Goal: Information Seeking & Learning: Learn about a topic

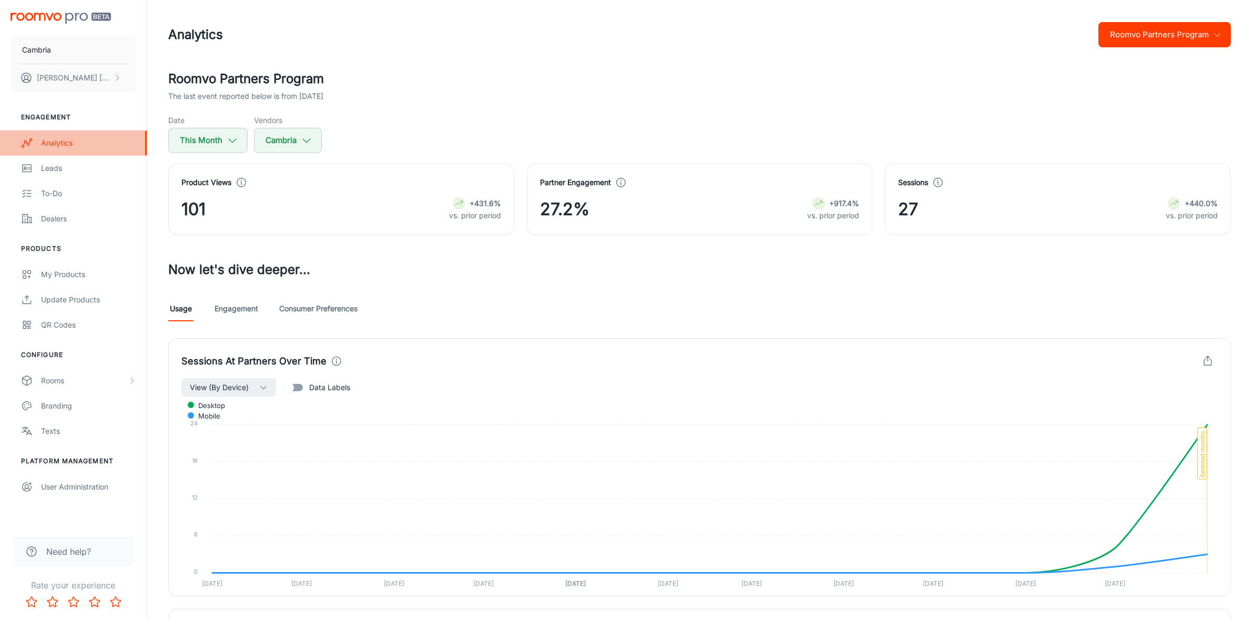
click at [62, 140] on div "Analytics" at bounding box center [88, 143] width 95 height 12
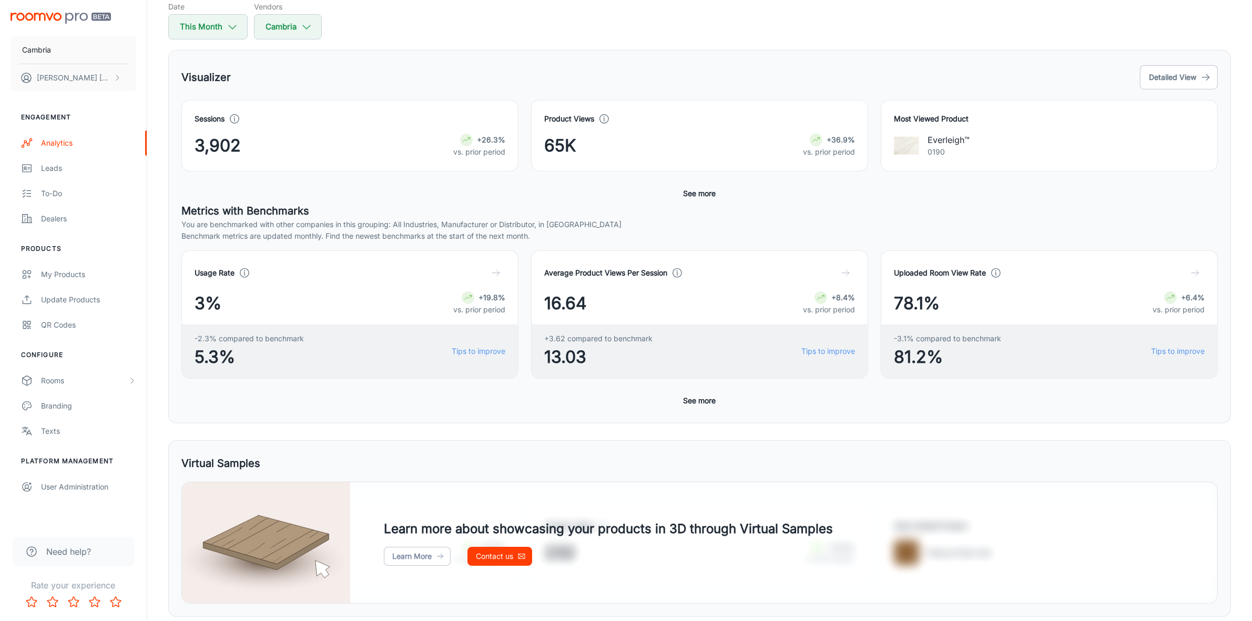
scroll to position [108, 0]
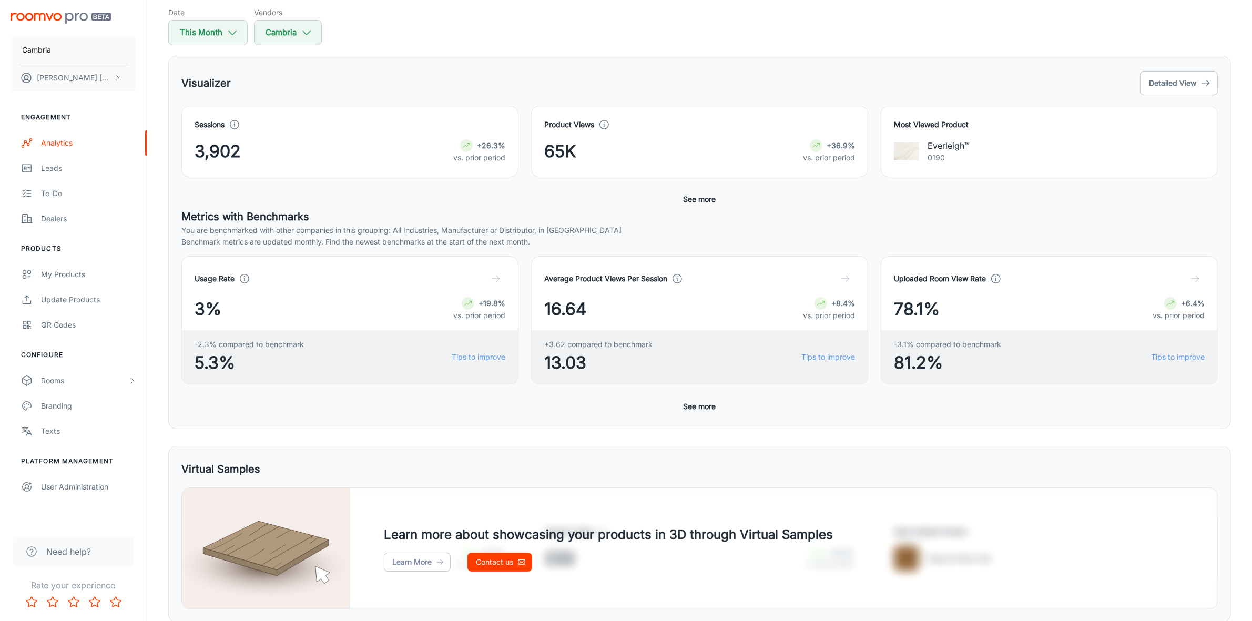
click at [703, 198] on button "See more" at bounding box center [700, 199] width 41 height 19
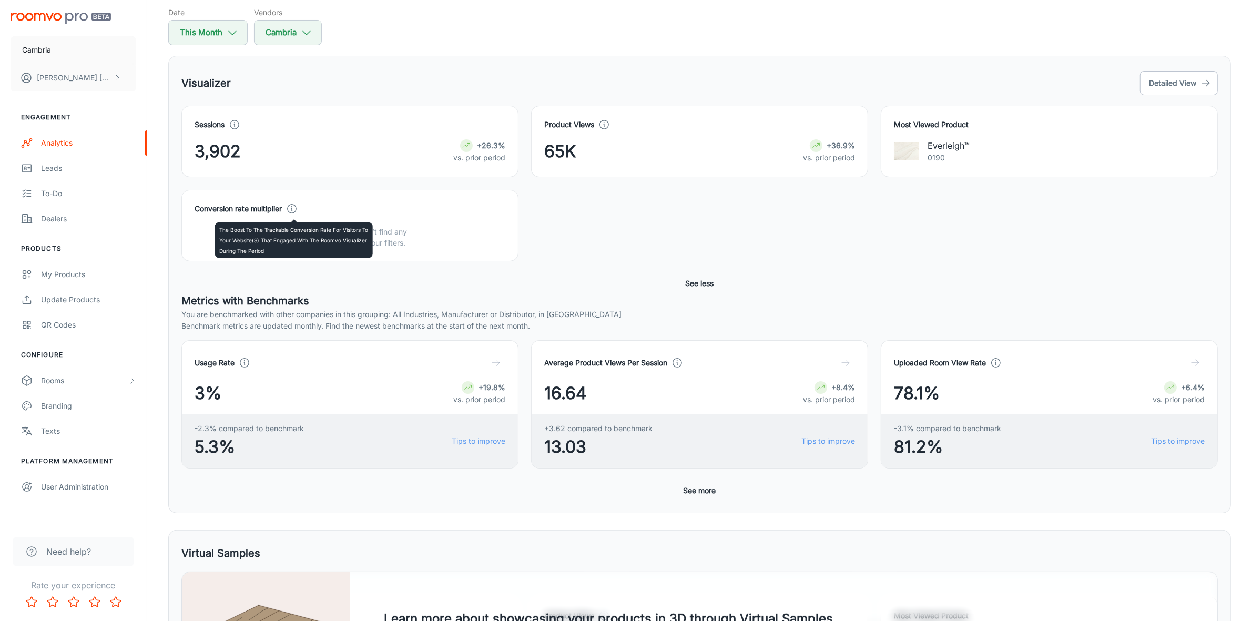
click at [298, 206] on icon at bounding box center [292, 209] width 12 height 12
click at [697, 494] on button "See more" at bounding box center [700, 490] width 41 height 19
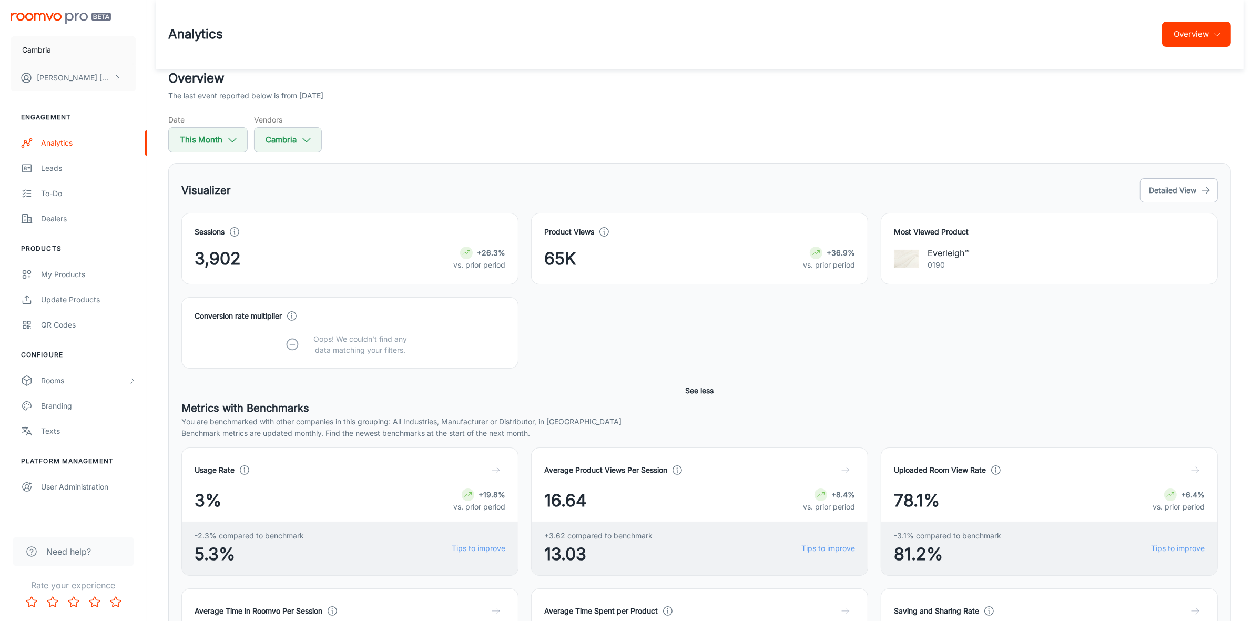
scroll to position [0, 0]
click at [50, 163] on div "Leads" at bounding box center [88, 169] width 95 height 12
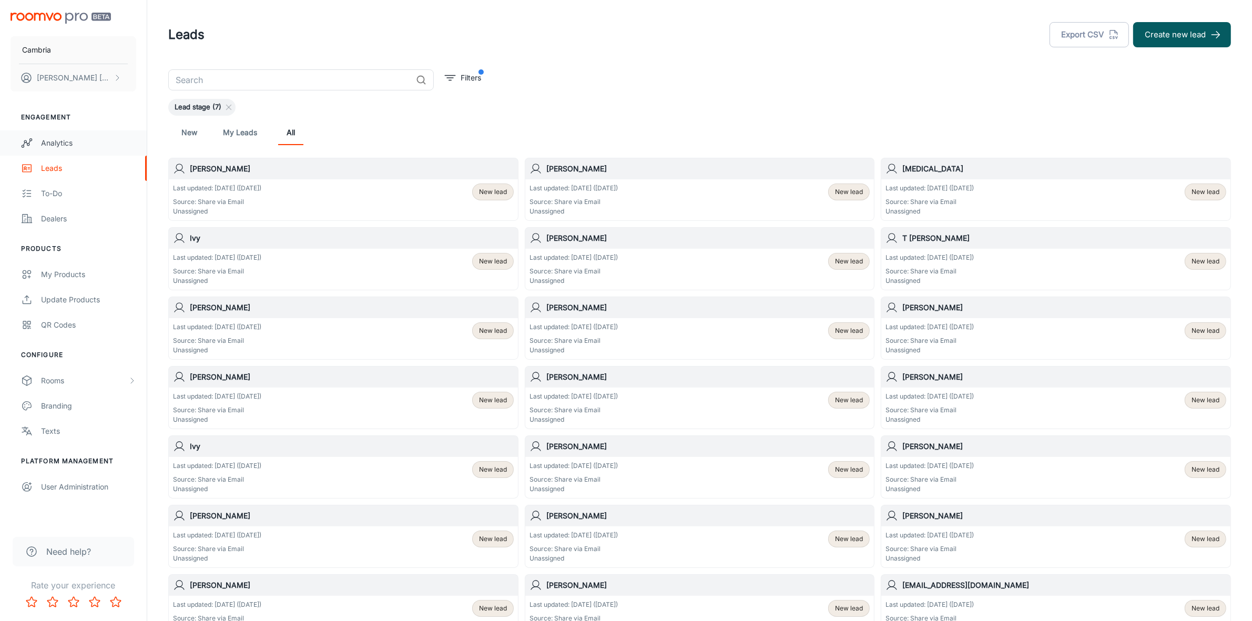
click at [68, 143] on div "Analytics" at bounding box center [88, 143] width 95 height 12
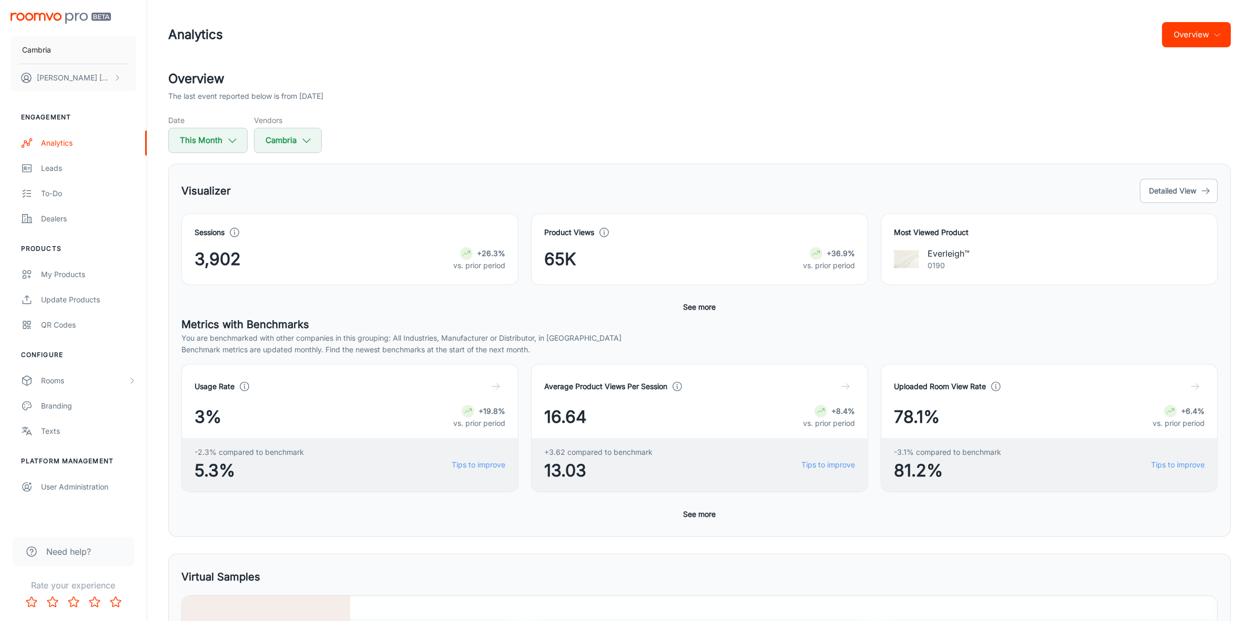
click at [702, 304] on button "See more" at bounding box center [700, 307] width 41 height 19
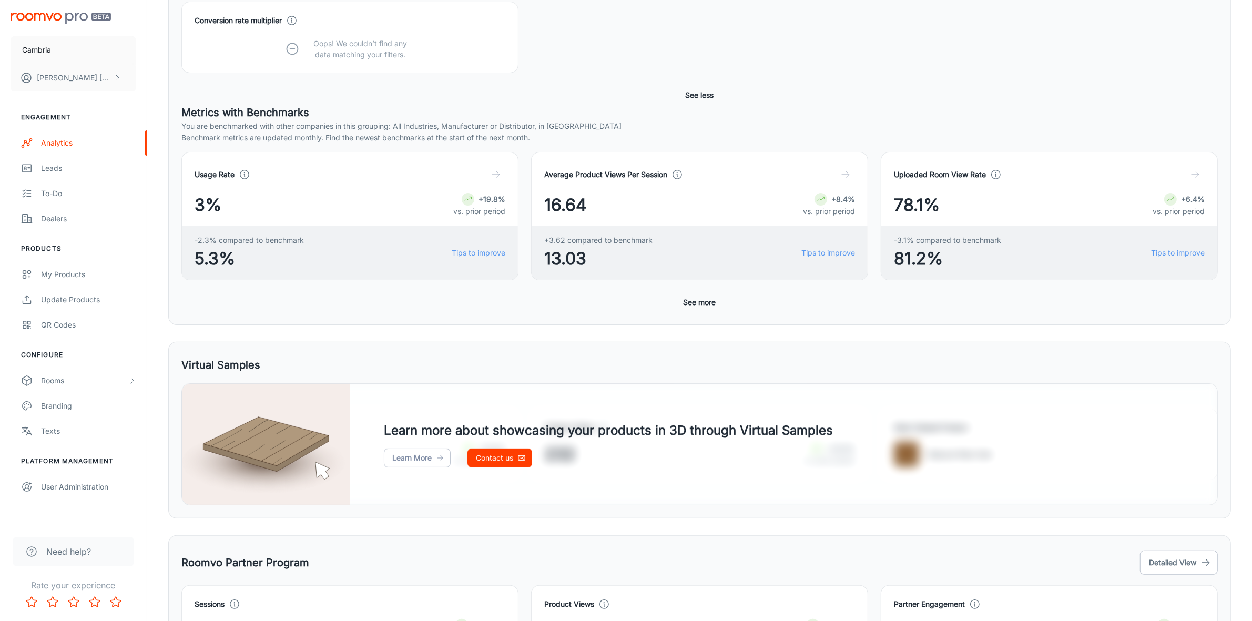
scroll to position [329, 0]
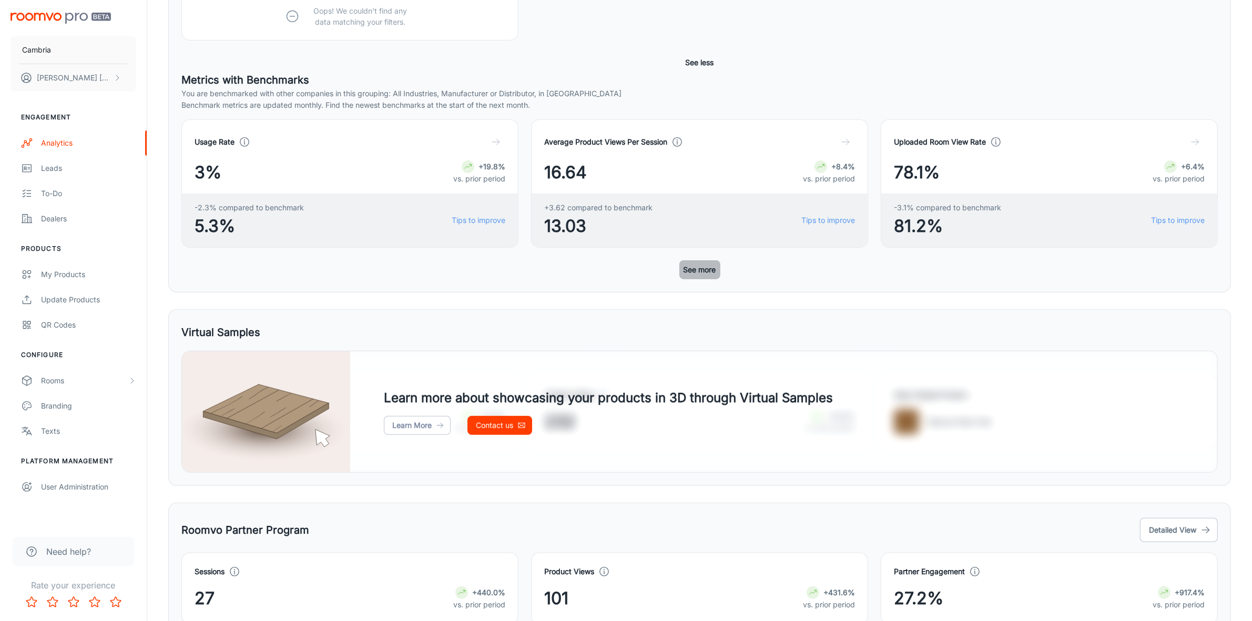
click at [700, 272] on button "See more" at bounding box center [700, 269] width 41 height 19
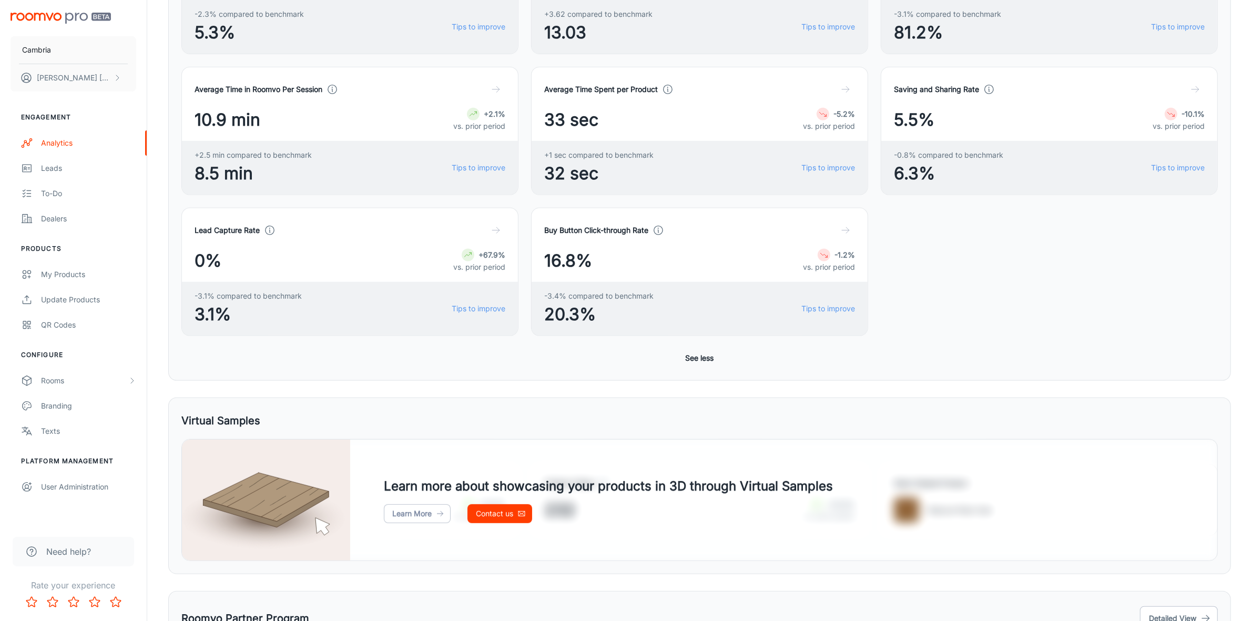
scroll to position [526, 0]
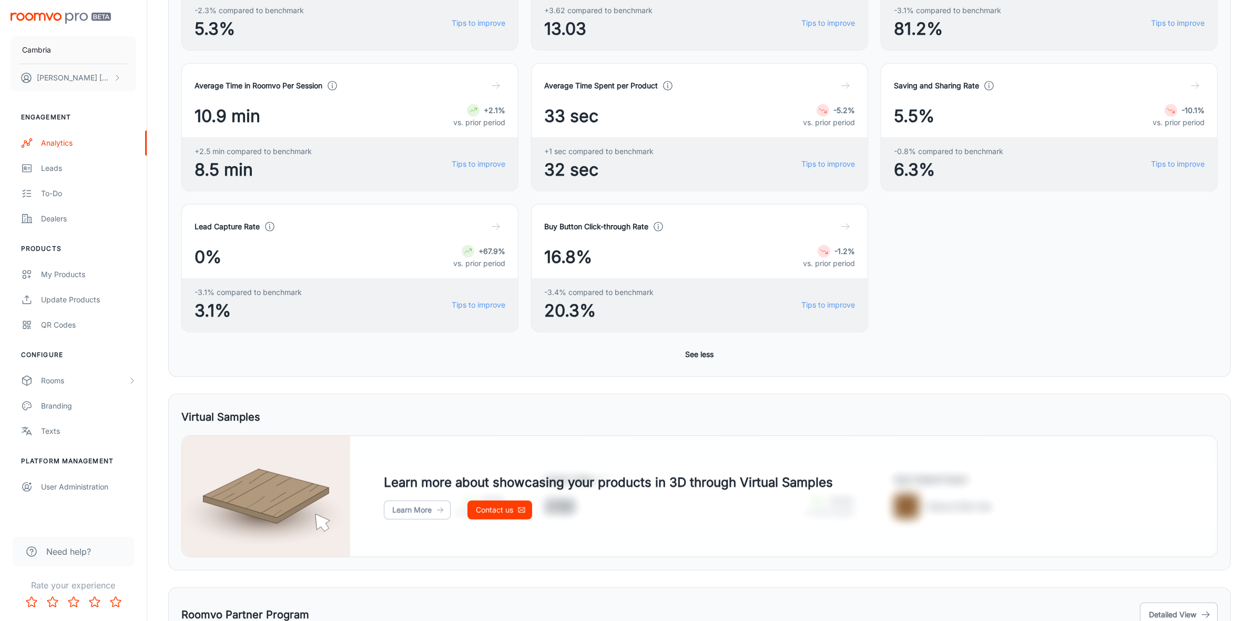
click at [844, 224] on icon "button" at bounding box center [846, 226] width 11 height 11
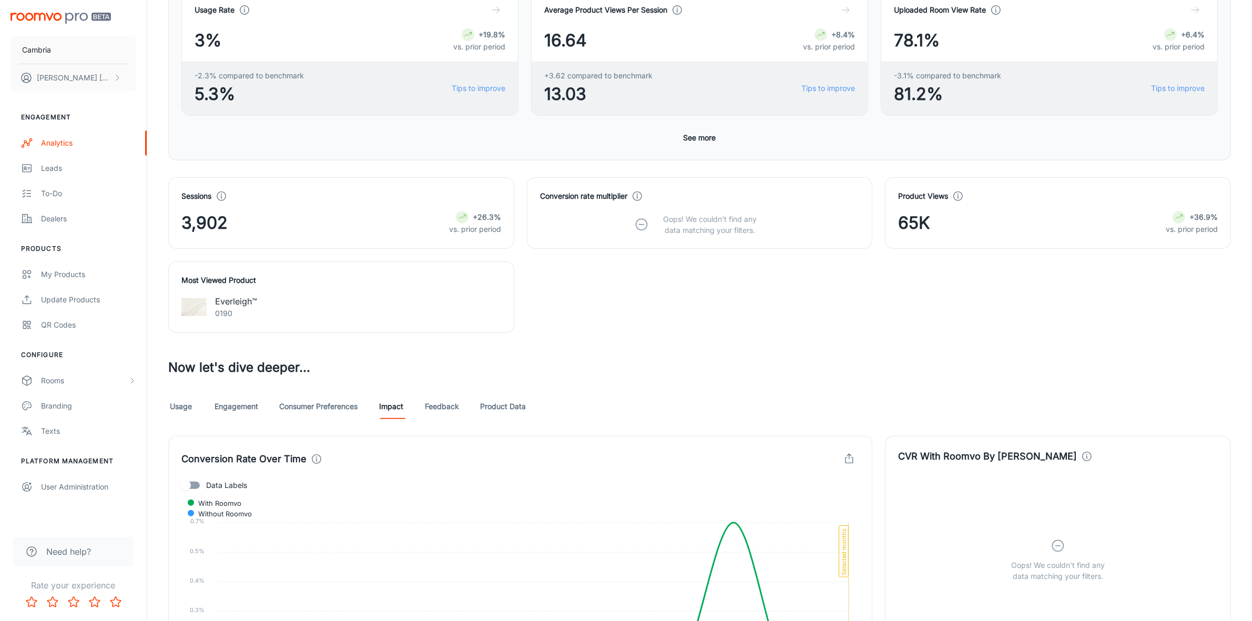
scroll to position [263, 0]
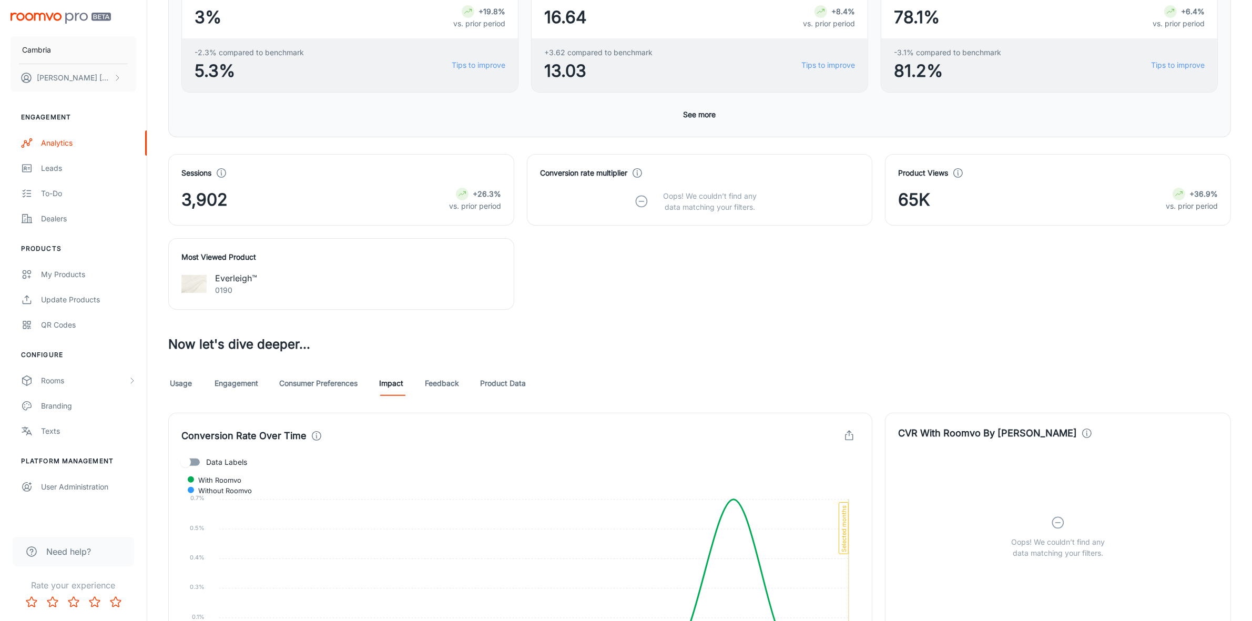
click at [175, 387] on link "Usage" at bounding box center [180, 383] width 25 height 25
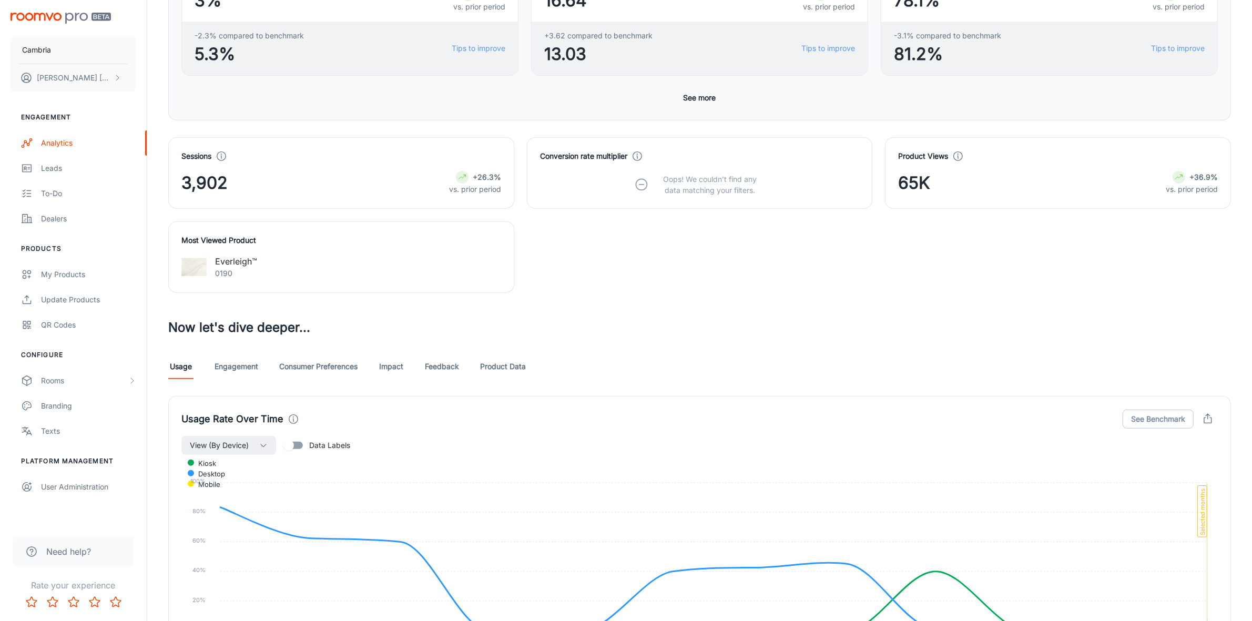
scroll to position [394, 0]
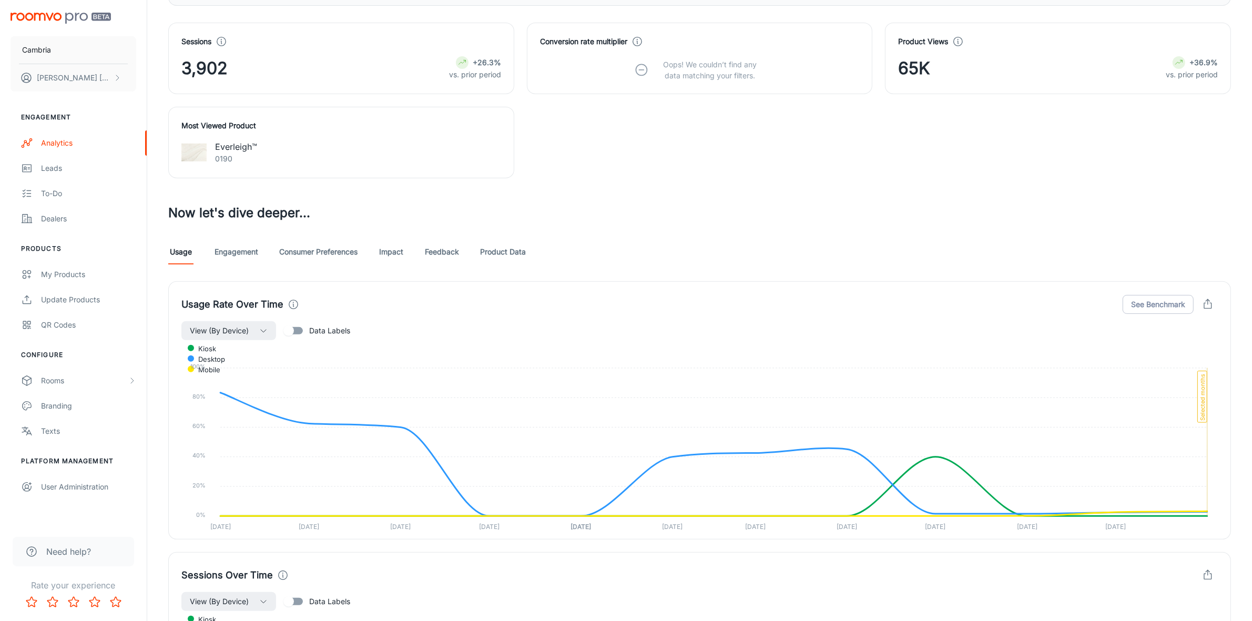
click at [237, 256] on link "Engagement" at bounding box center [237, 251] width 44 height 25
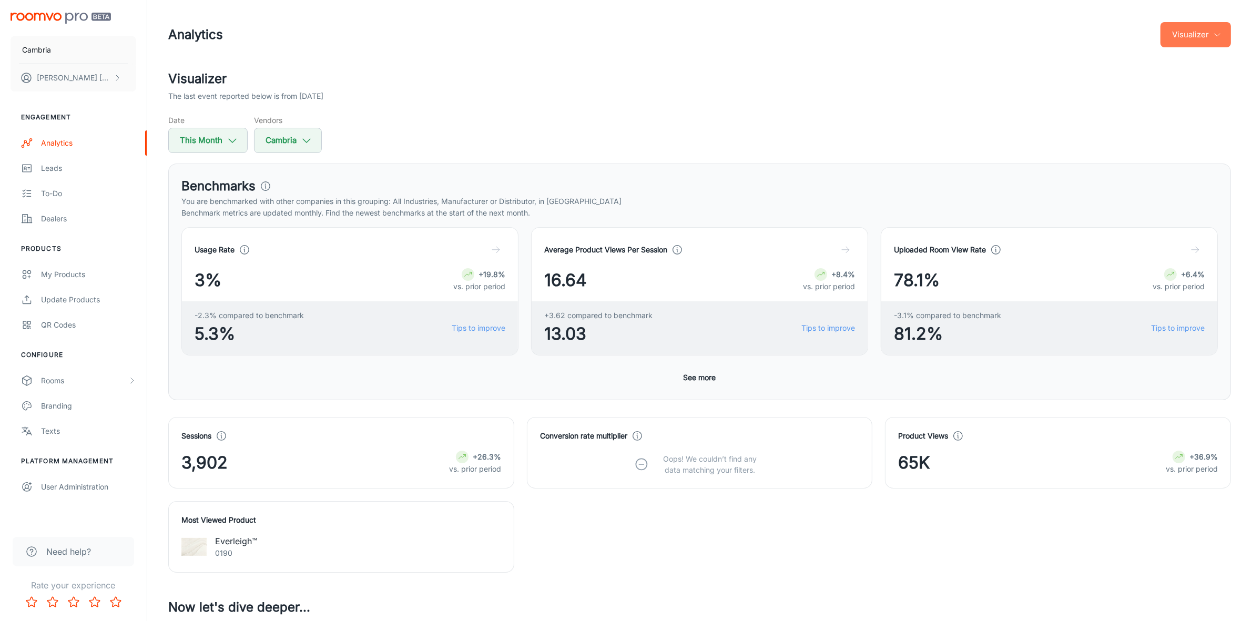
click at [1219, 29] on button "Visualizer" at bounding box center [1196, 34] width 70 height 25
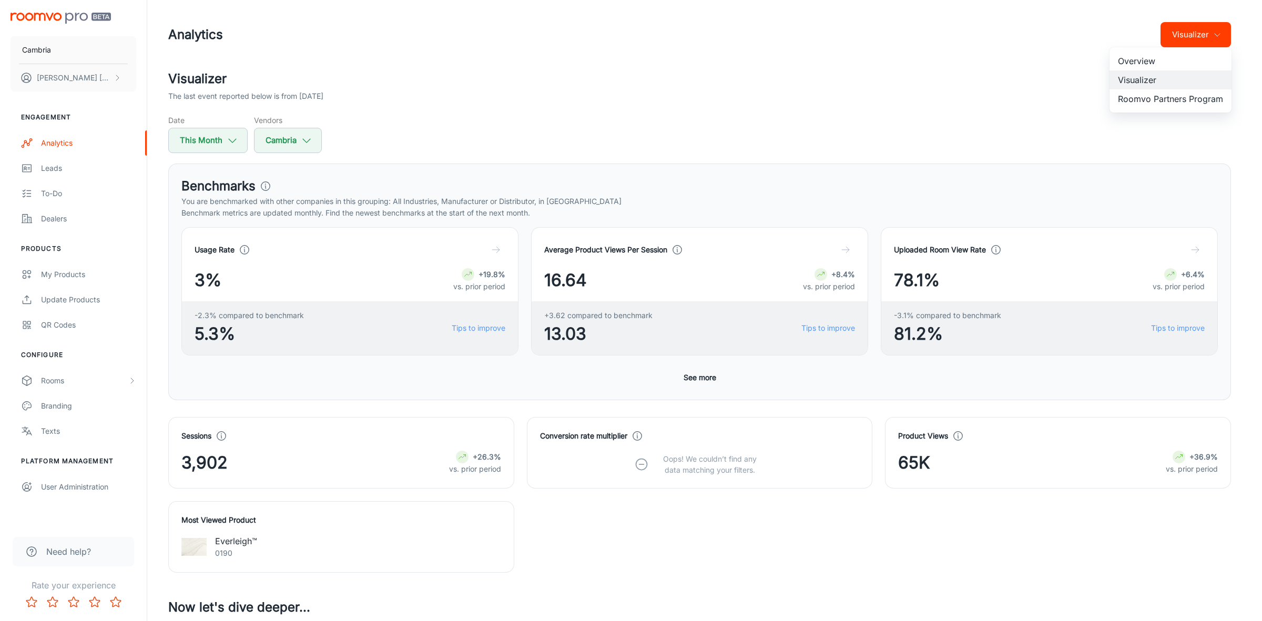
click at [1168, 96] on li "Roomvo Partners Program" at bounding box center [1171, 98] width 122 height 19
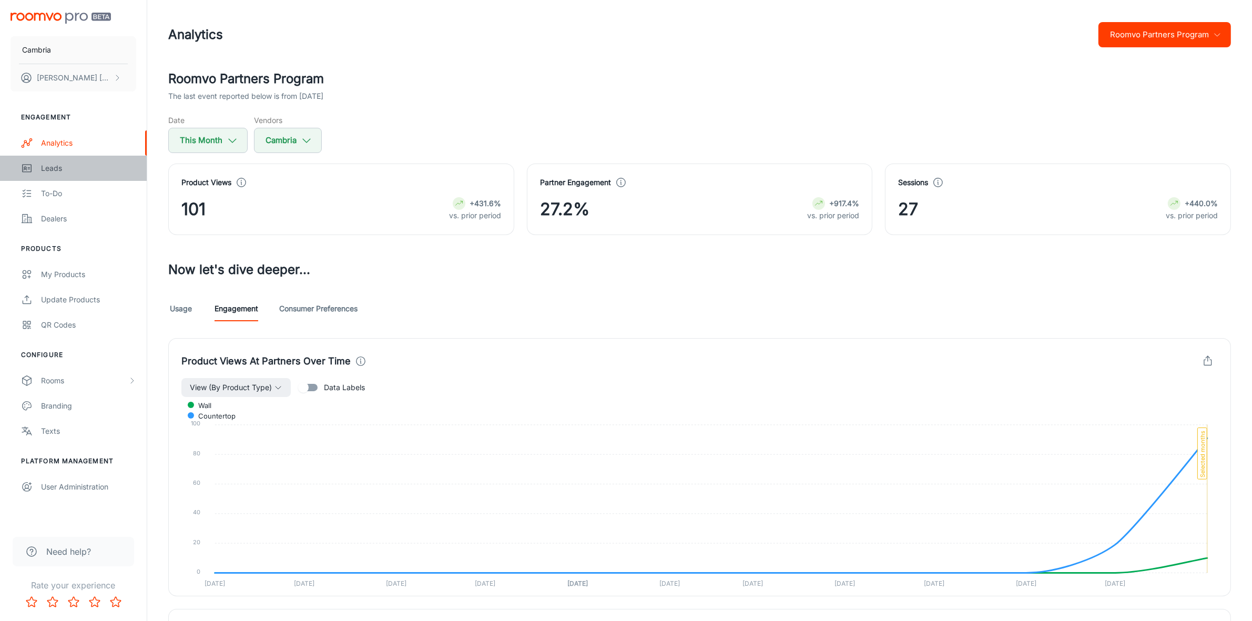
click at [58, 173] on div "Leads" at bounding box center [88, 169] width 95 height 12
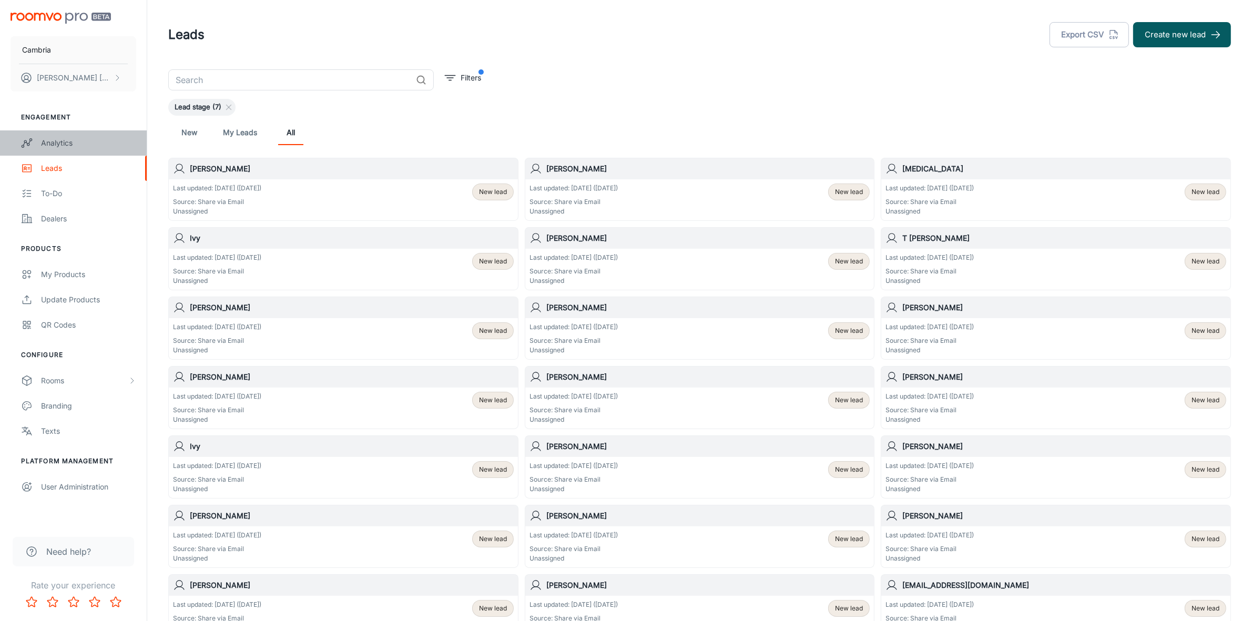
click at [63, 140] on div "Analytics" at bounding box center [88, 143] width 95 height 12
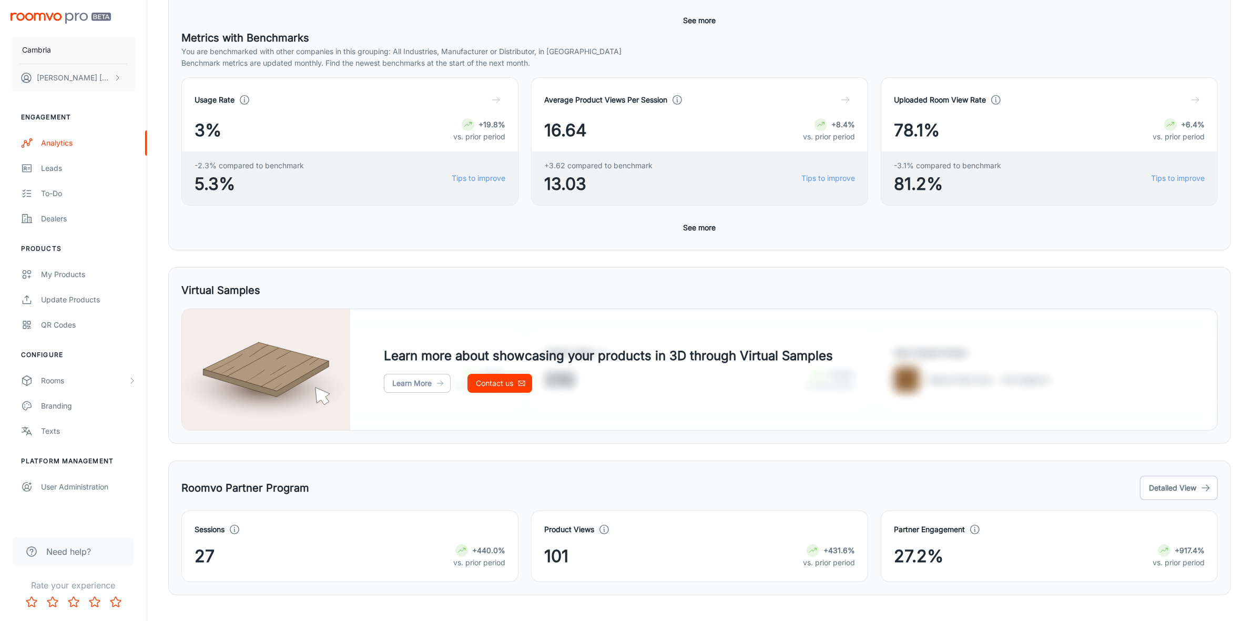
scroll to position [305, 0]
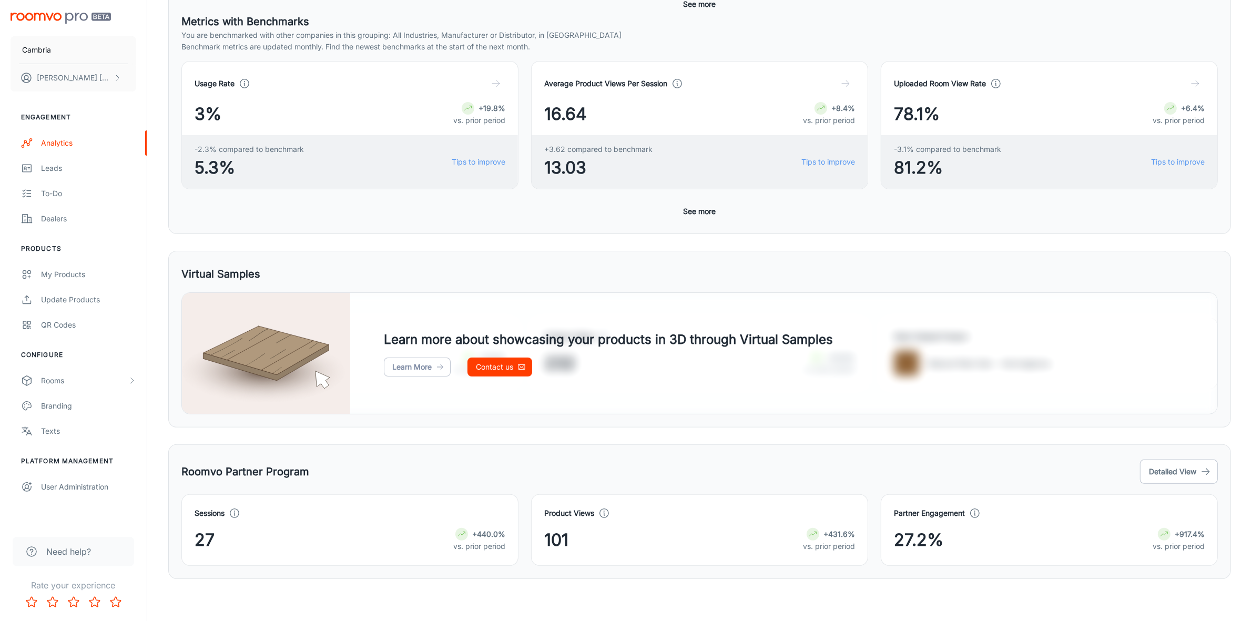
click at [705, 198] on div "Usage Rate 3% +19.8% vs. prior period -2.3% compared to benchmark 5.3% Tips to …" at bounding box center [699, 141] width 1037 height 160
click at [703, 208] on button "See more" at bounding box center [700, 211] width 41 height 19
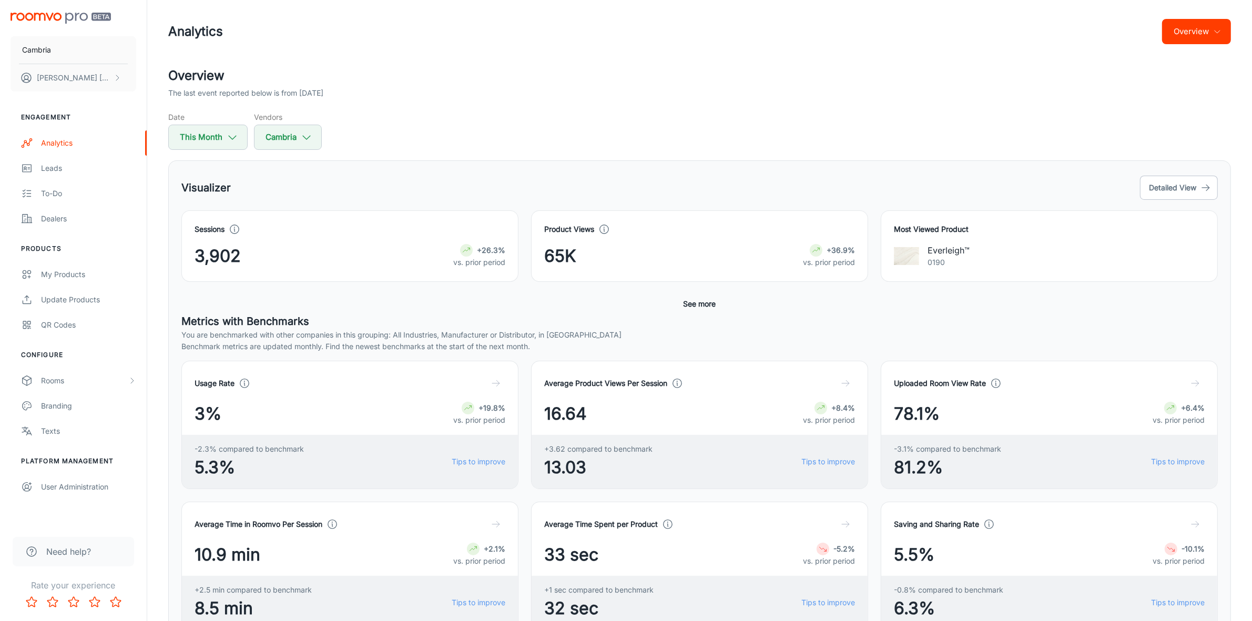
scroll to position [0, 0]
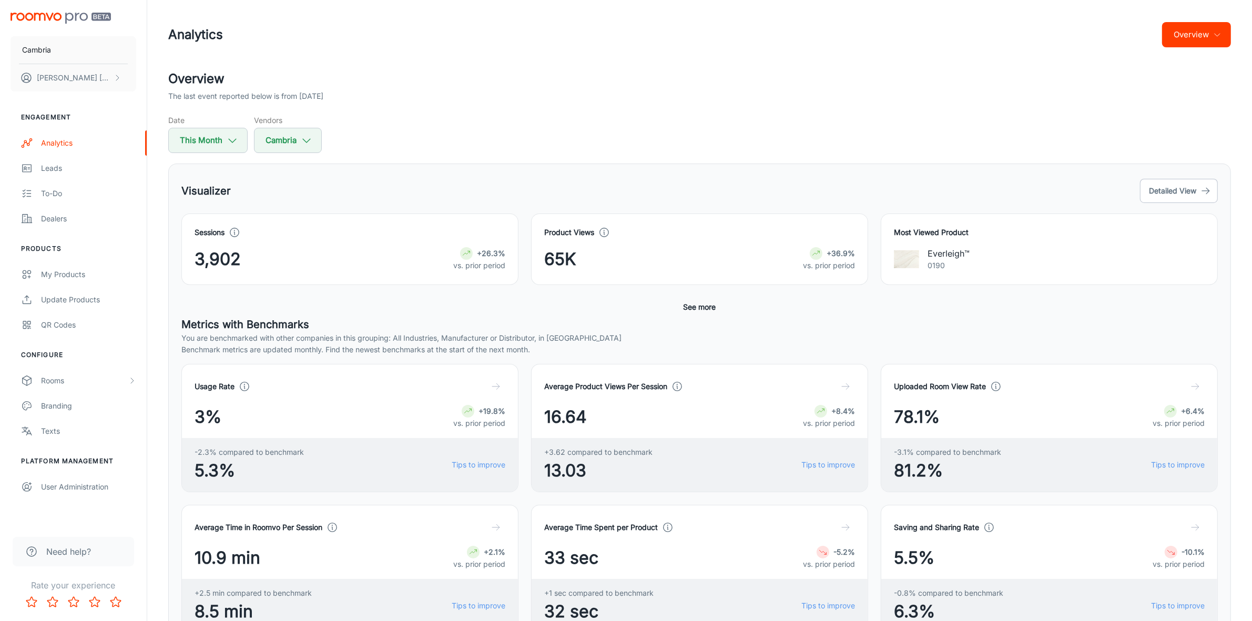
click at [1190, 31] on button "Overview" at bounding box center [1196, 34] width 69 height 25
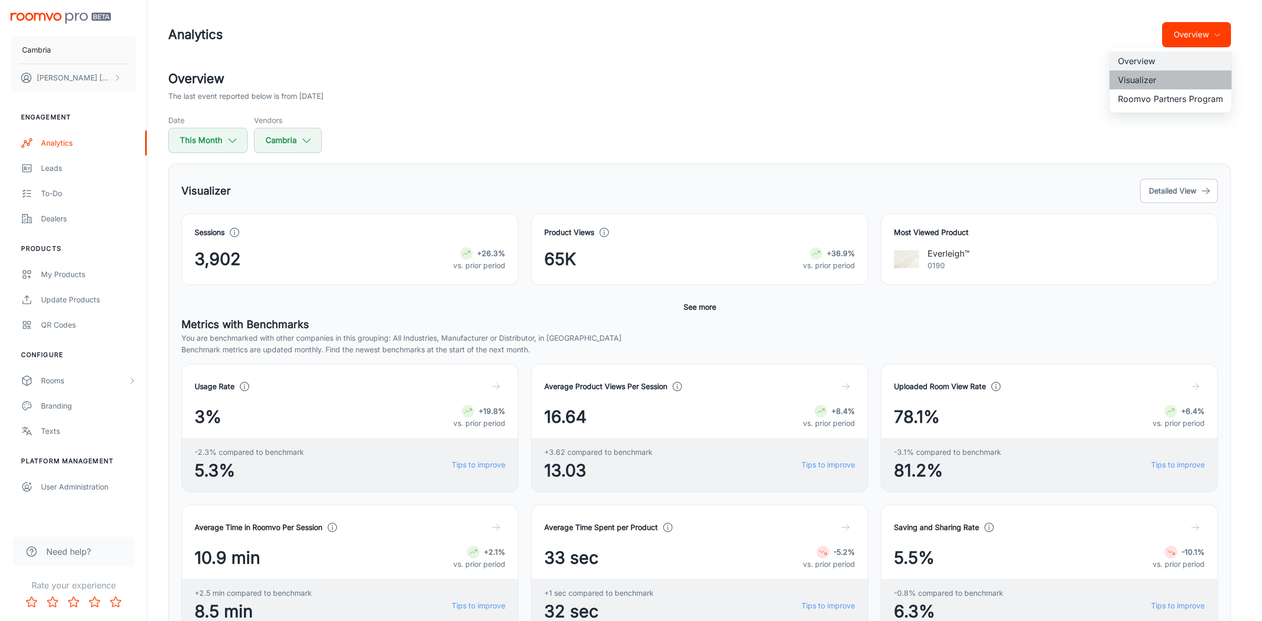
click at [1158, 84] on li "Visualizer" at bounding box center [1171, 79] width 122 height 19
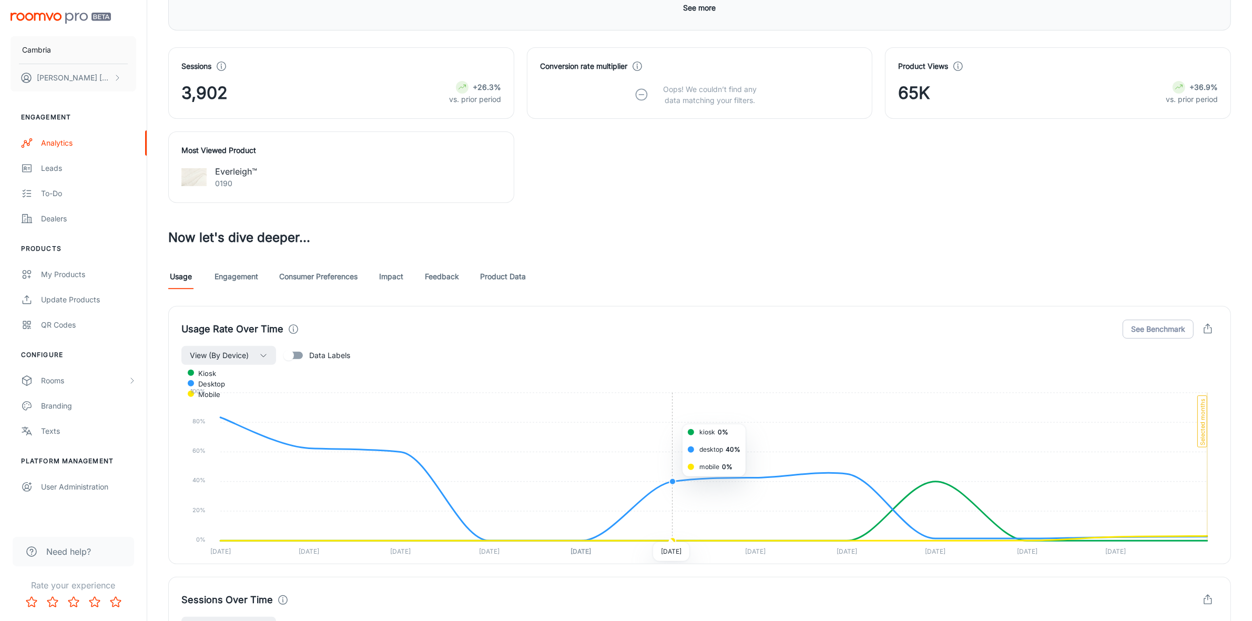
scroll to position [526, 0]
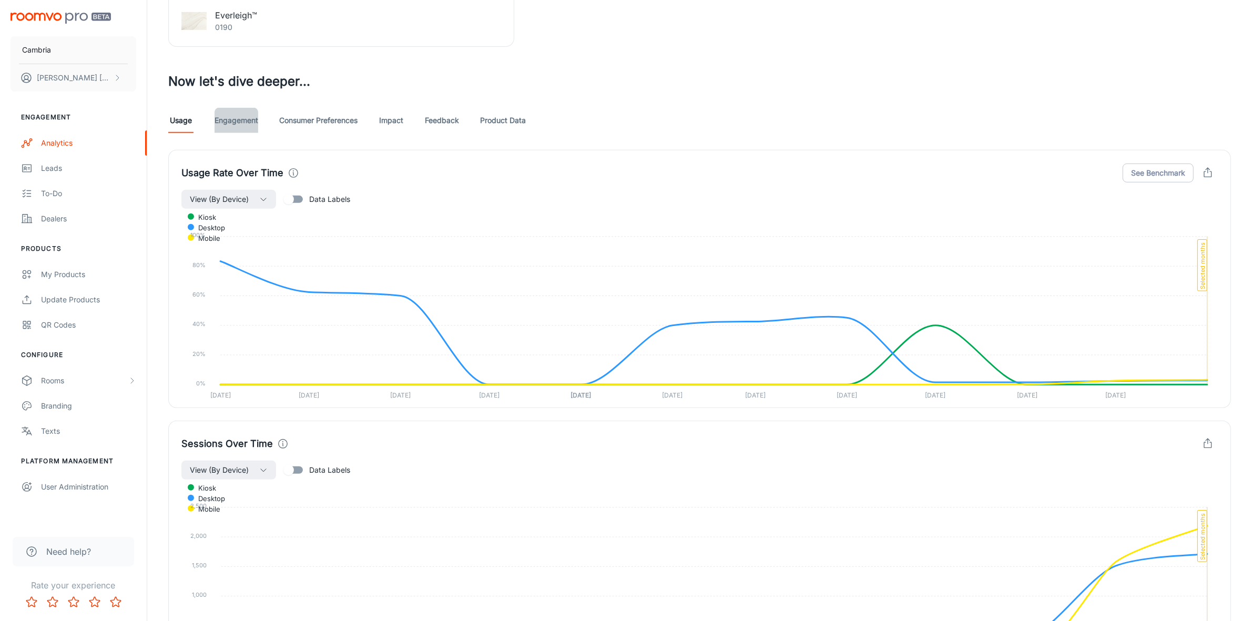
click at [242, 124] on link "Engagement" at bounding box center [237, 120] width 44 height 25
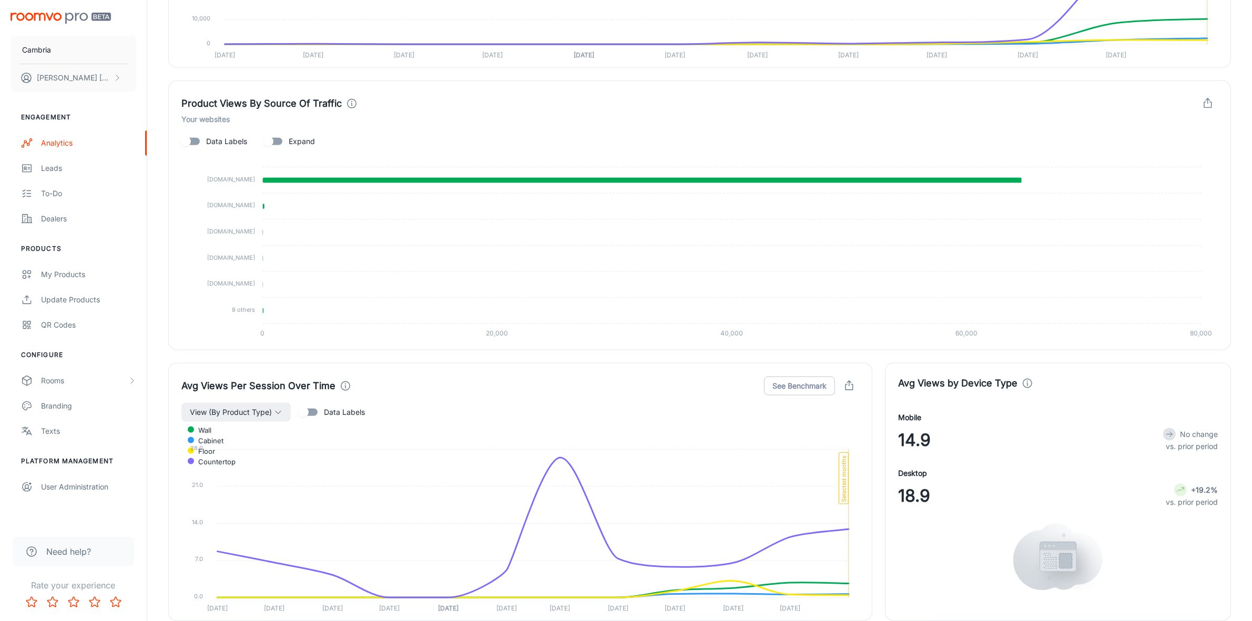
scroll to position [612, 0]
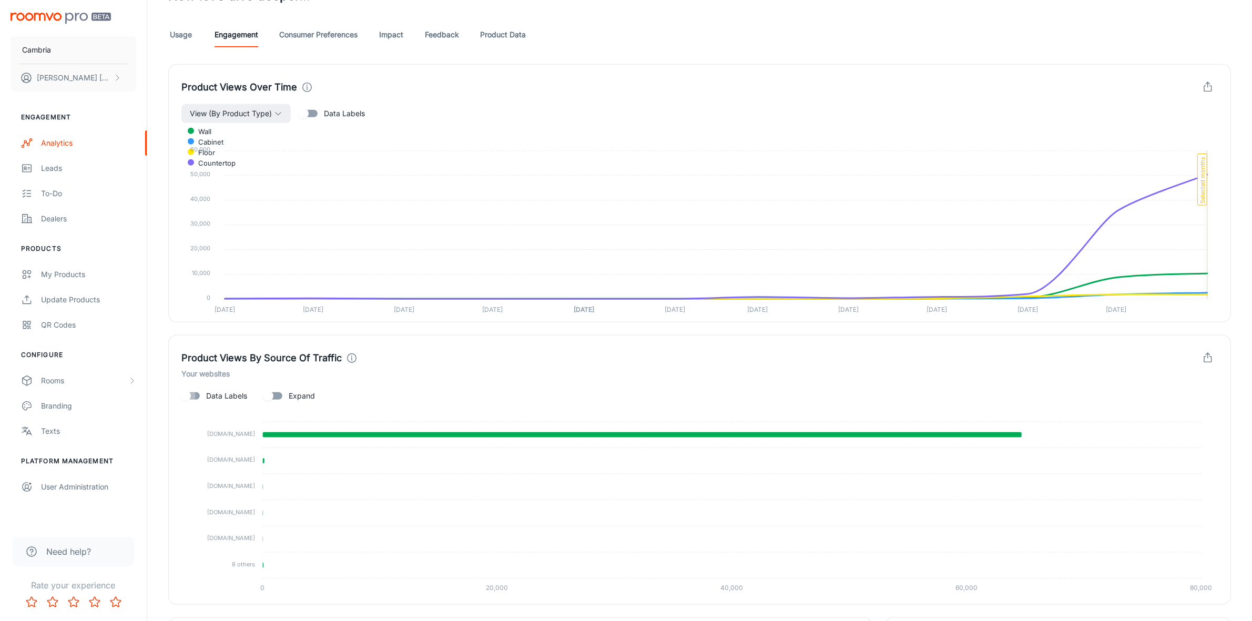
click at [204, 390] on input "Data Labels" at bounding box center [186, 396] width 60 height 20
checkbox input "true"
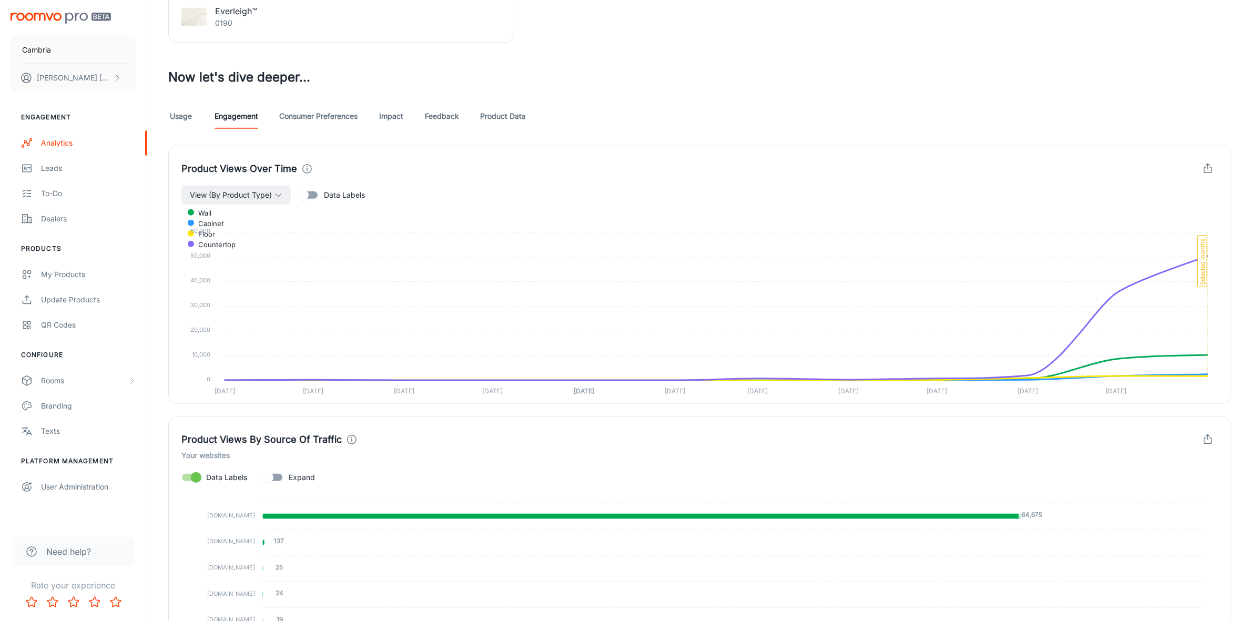
scroll to position [414, 0]
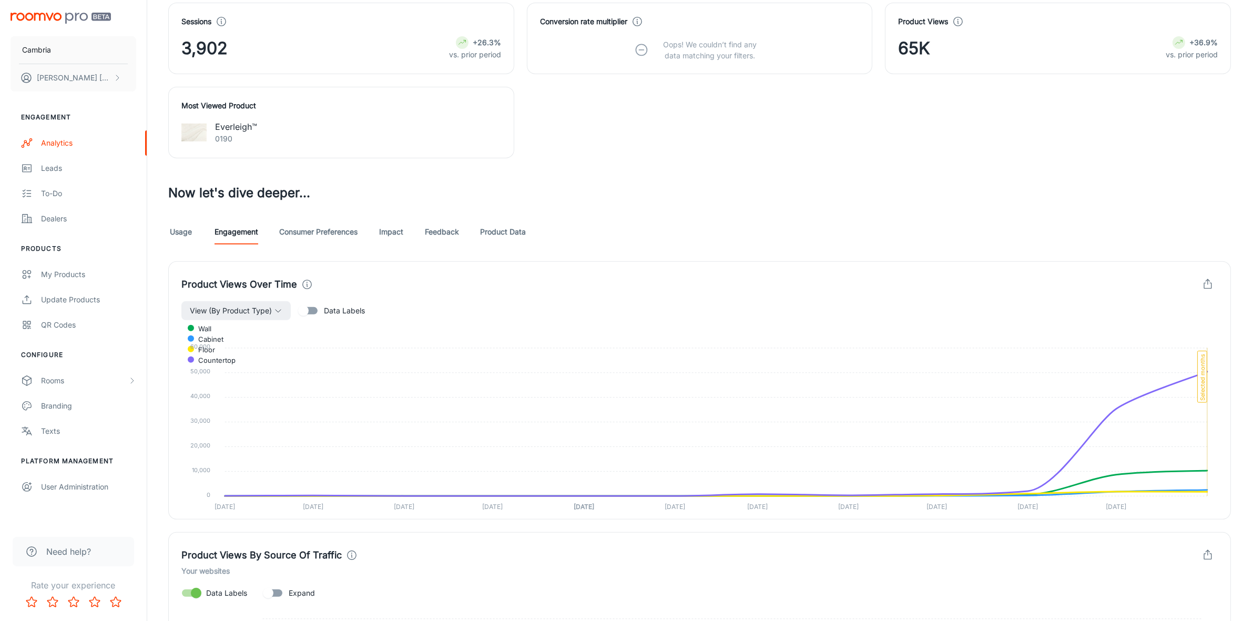
click at [319, 233] on link "Consumer Preferences" at bounding box center [318, 231] width 78 height 25
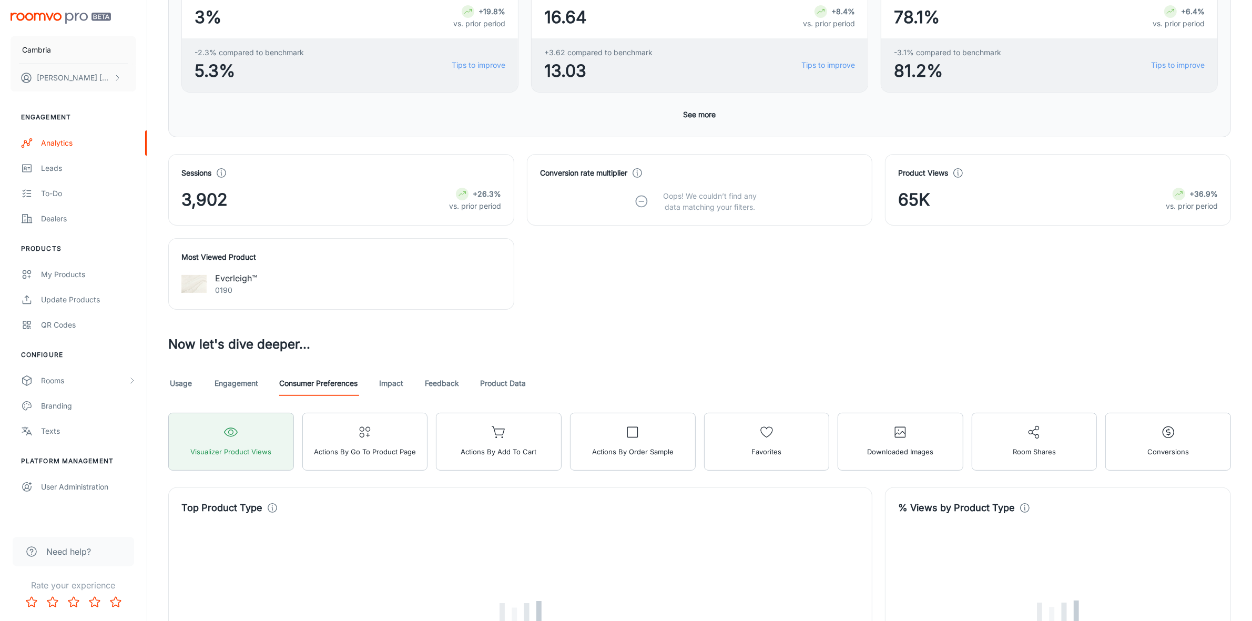
scroll to position [394, 0]
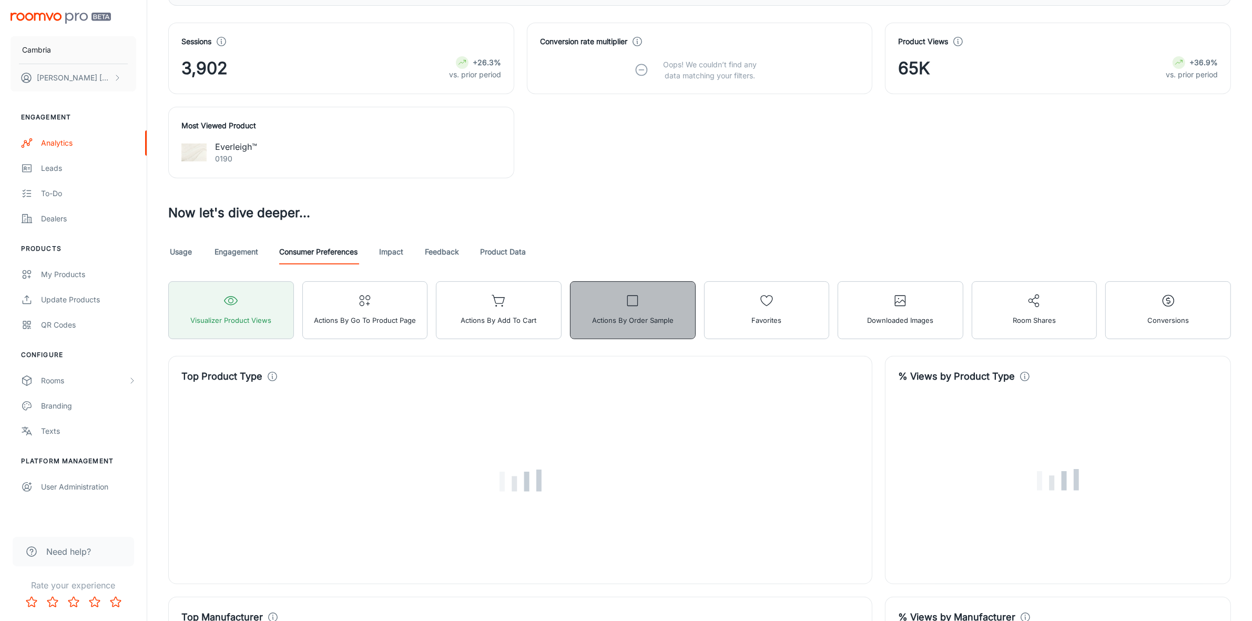
click at [609, 289] on button "Actions by Order sample" at bounding box center [633, 310] width 126 height 58
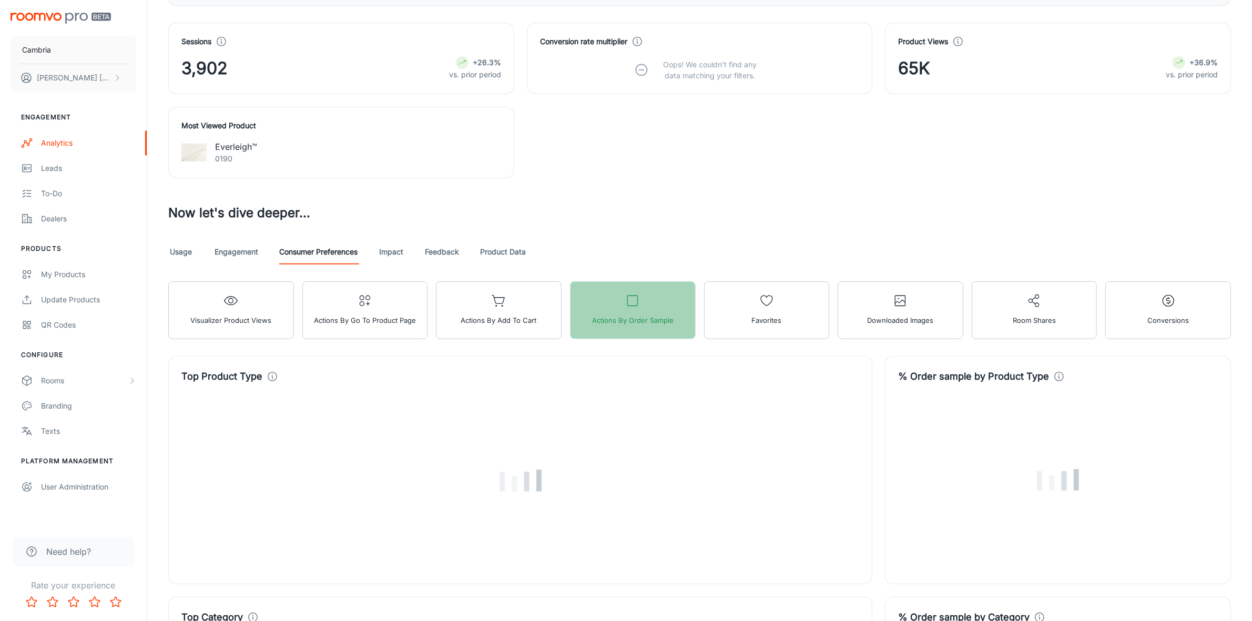
click at [635, 310] on button "Actions by Order sample" at bounding box center [633, 310] width 126 height 58
